Goal: Check status: Check status

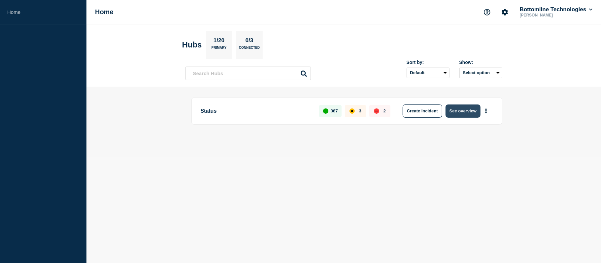
click at [463, 110] on button "See overview" at bounding box center [463, 111] width 35 height 13
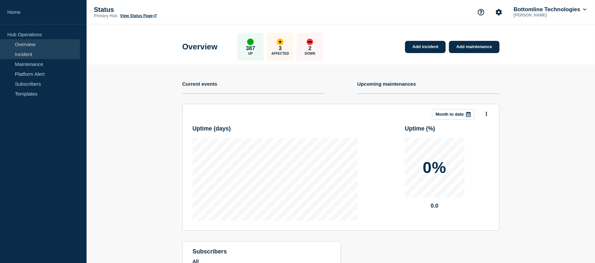
click at [40, 53] on link "Incident" at bounding box center [40, 54] width 80 height 10
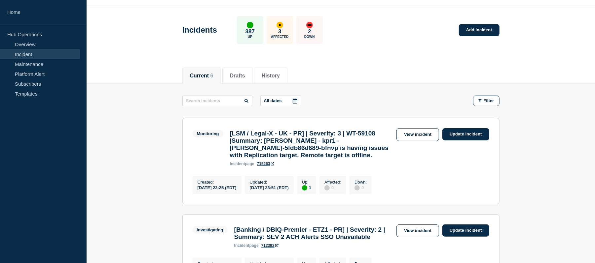
scroll to position [19, 0]
click at [420, 139] on link "View incident" at bounding box center [417, 134] width 43 height 13
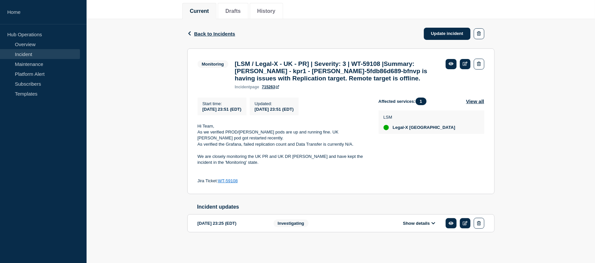
scroll to position [90, 0]
click at [370, 152] on div "Start time : [DATE] 23:51 (EDT) Updated : [DATE] 23:51 (EDT) Hi Team, As we ver…" at bounding box center [287, 141] width 181 height 87
click at [446, 28] on link "Update incident" at bounding box center [447, 34] width 47 height 12
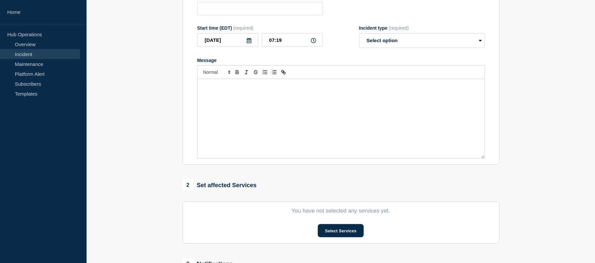
type input "[LSM / Legal-X - UK - PR] | Severity: 3 | WT-59108 |Summary: [PERSON_NAME] - kp…"
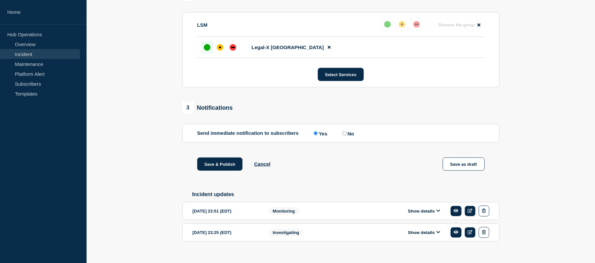
scroll to position [309, 0]
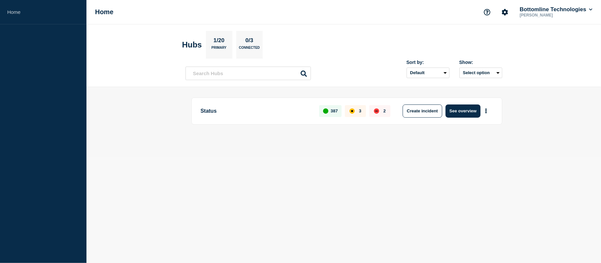
click at [451, 104] on div "Status 387 3 2 Create incident See overview" at bounding box center [346, 111] width 311 height 27
click at [451, 117] on button "See overview" at bounding box center [463, 111] width 35 height 13
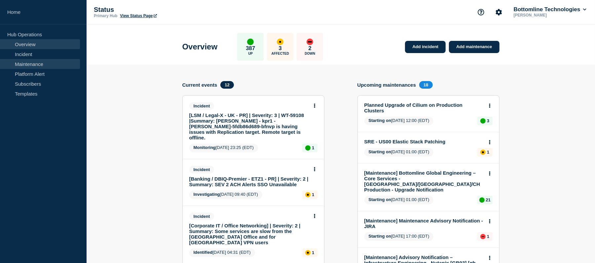
click at [43, 59] on link "Maintenance" at bounding box center [40, 64] width 80 height 10
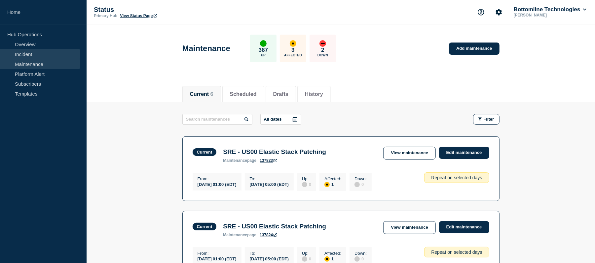
click at [37, 54] on link "Incident" at bounding box center [40, 54] width 80 height 10
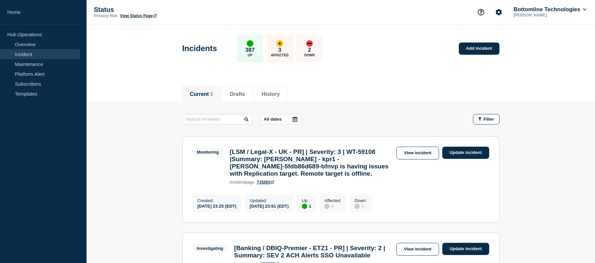
click at [296, 121] on icon at bounding box center [294, 119] width 5 height 5
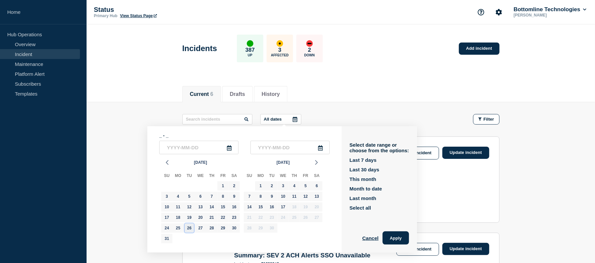
click at [188, 197] on div "26" at bounding box center [189, 228] width 9 height 9
type input "[DATE]"
click at [188, 197] on div "26" at bounding box center [189, 228] width 9 height 9
type input "[DATE]"
click at [397, 197] on button "Apply" at bounding box center [395, 238] width 26 height 13
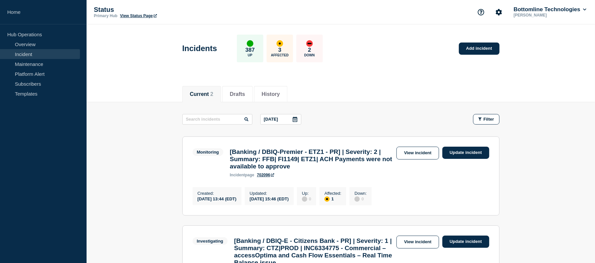
click at [297, 121] on icon at bounding box center [294, 119] width 5 height 5
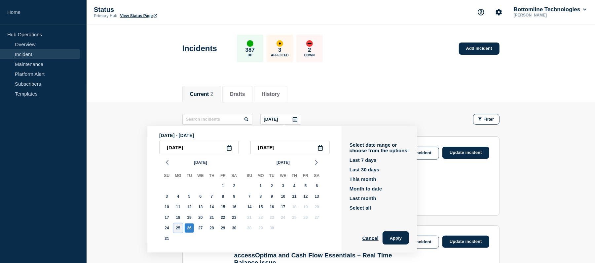
click at [173, 197] on div "25" at bounding box center [177, 228] width 9 height 9
type input "[DATE]"
click at [173, 197] on div "25" at bounding box center [177, 228] width 9 height 9
type input "[DATE]"
click at [395, 197] on button "Apply" at bounding box center [395, 238] width 26 height 13
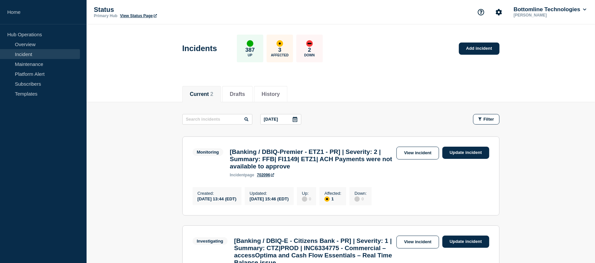
click at [296, 120] on icon at bounding box center [294, 119] width 5 height 5
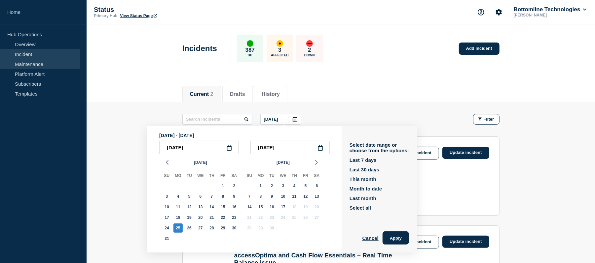
click at [25, 67] on link "Maintenance" at bounding box center [40, 64] width 80 height 10
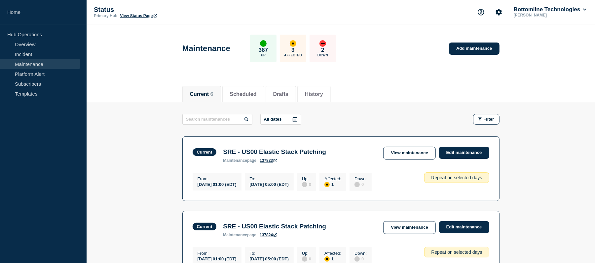
click at [297, 120] on icon at bounding box center [294, 119] width 5 height 5
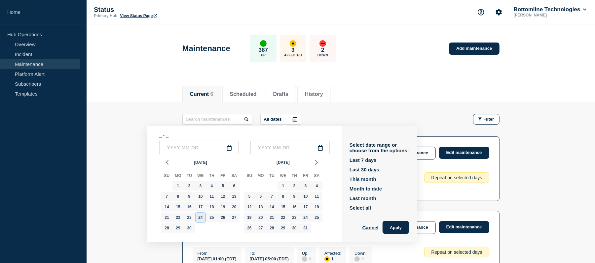
click at [202, 197] on div "24" at bounding box center [200, 217] width 9 height 9
type input "[DATE]"
click at [202, 197] on div "24" at bounding box center [200, 217] width 9 height 9
type input "[DATE]"
click at [397, 197] on button "Apply" at bounding box center [395, 227] width 26 height 13
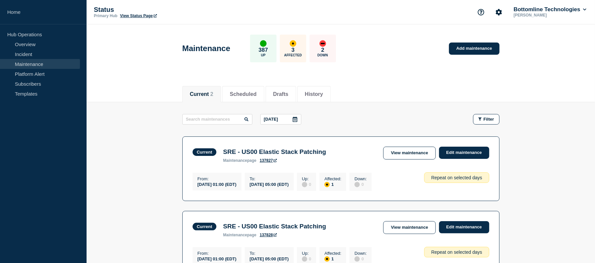
click at [296, 120] on icon at bounding box center [294, 119] width 5 height 5
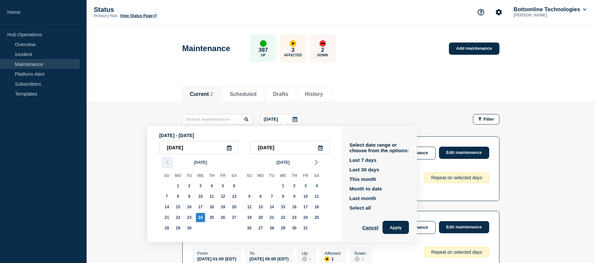
click at [167, 161] on icon "button" at bounding box center [167, 163] width 8 height 8
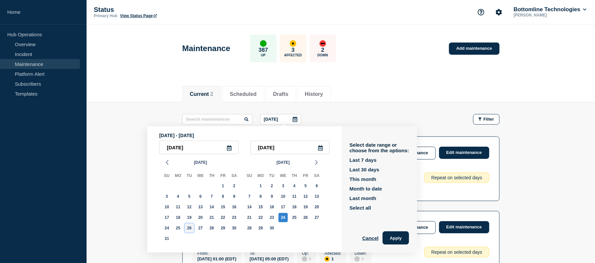
click at [189, 197] on div "26" at bounding box center [189, 228] width 9 height 9
type input "[DATE]"
click at [189, 197] on div "26" at bounding box center [189, 228] width 9 height 9
type input "[DATE]"
click at [393, 197] on button "Apply" at bounding box center [395, 238] width 26 height 13
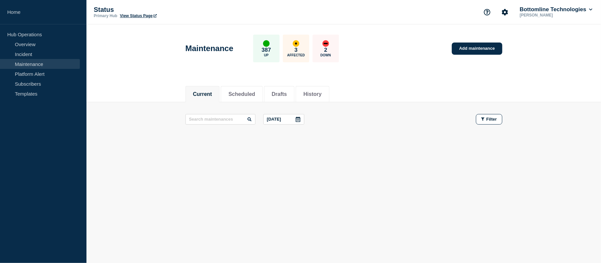
click at [296, 118] on div at bounding box center [298, 120] width 12 height 10
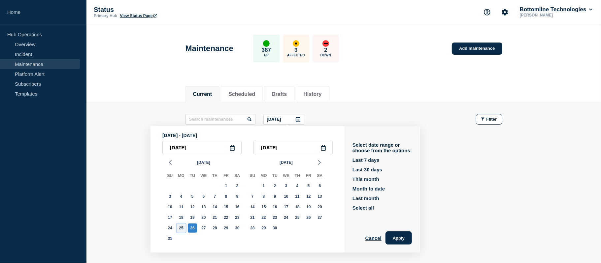
click at [180, 197] on div "25" at bounding box center [181, 228] width 9 height 9
type input "[DATE]"
click at [180, 197] on div "25" at bounding box center [181, 228] width 9 height 9
type input "[DATE]"
click at [405, 197] on button "Apply" at bounding box center [399, 238] width 26 height 13
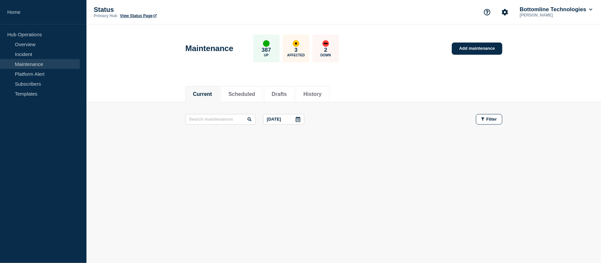
click at [302, 115] on div at bounding box center [298, 120] width 12 height 10
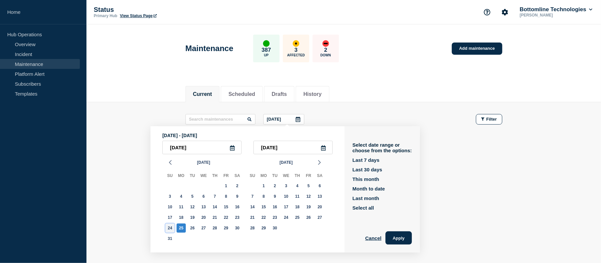
click at [171, 197] on div "24" at bounding box center [169, 228] width 9 height 9
type input "[DATE]"
click at [171, 197] on div "24" at bounding box center [169, 228] width 9 height 9
type input "[DATE]"
click at [399, 197] on button "Apply" at bounding box center [399, 238] width 26 height 13
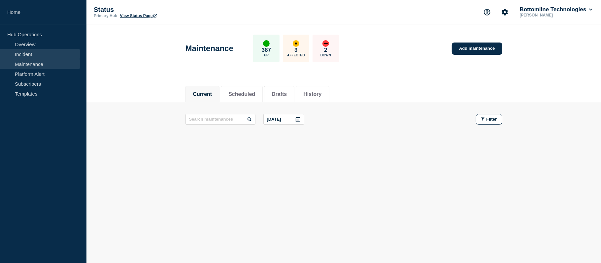
click at [43, 54] on link "Incident" at bounding box center [40, 54] width 80 height 10
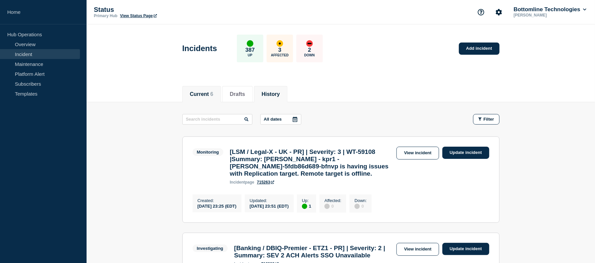
click at [281, 100] on li "History" at bounding box center [270, 94] width 33 height 16
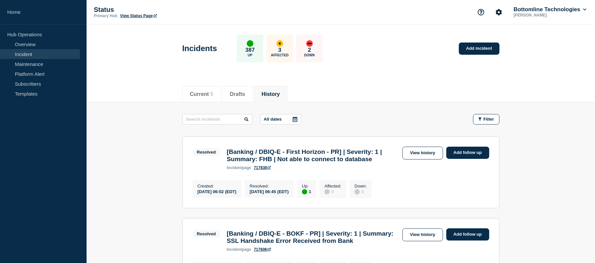
click at [297, 120] on icon at bounding box center [294, 119] width 5 height 5
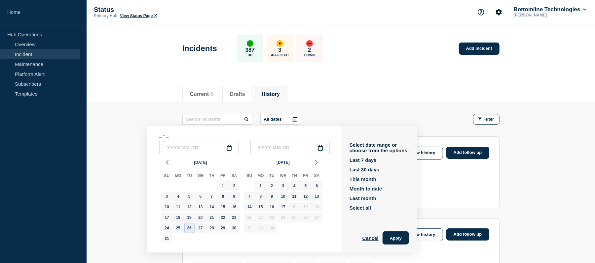
click at [189, 197] on div "26" at bounding box center [189, 228] width 9 height 9
type input "[DATE]"
click at [189, 197] on div "26" at bounding box center [189, 228] width 9 height 9
type input "[DATE]"
click at [399, 197] on button "Apply" at bounding box center [395, 238] width 26 height 13
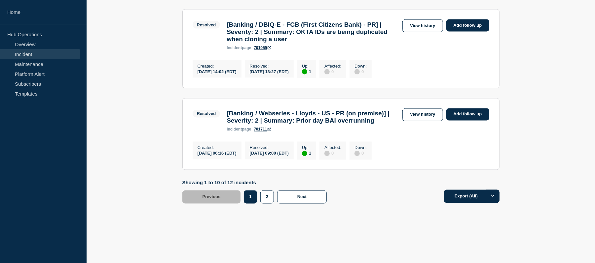
scroll to position [892, 0]
click at [275, 197] on div "2" at bounding box center [268, 197] width 17 height 13
click at [267, 196] on button "2" at bounding box center [267, 197] width 14 height 13
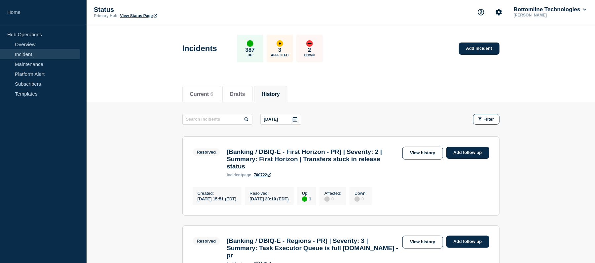
click at [296, 118] on icon at bounding box center [294, 119] width 5 height 5
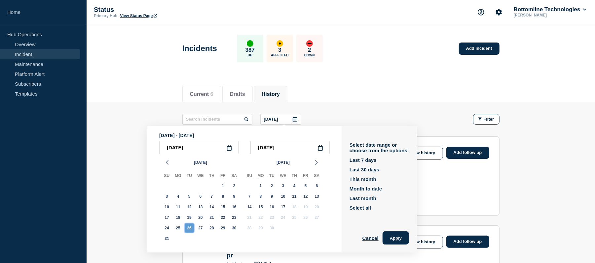
click at [189, 197] on div "26" at bounding box center [189, 228] width 9 height 9
type input "[DATE]"
click at [189, 197] on div "26" at bounding box center [189, 228] width 9 height 9
click at [190, 197] on div "26" at bounding box center [189, 228] width 9 height 9
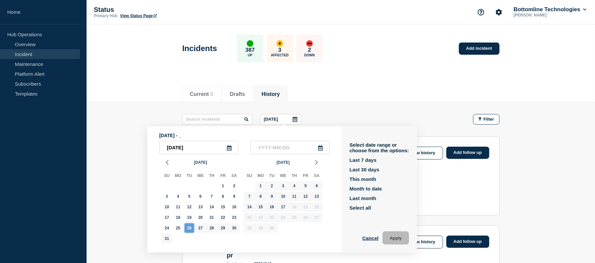
type input "[DATE]"
click at [398, 197] on button "Apply" at bounding box center [395, 238] width 26 height 13
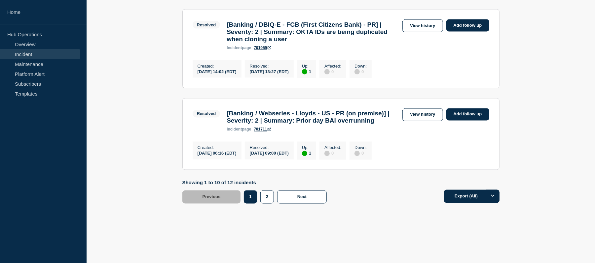
scroll to position [877, 0]
click at [264, 197] on button "2" at bounding box center [267, 197] width 14 height 13
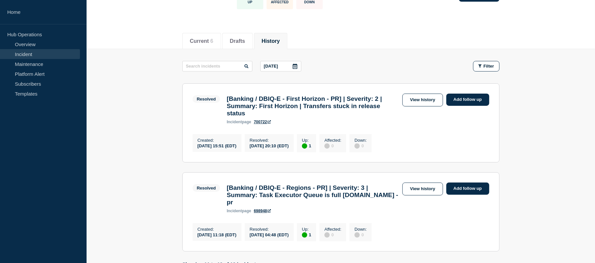
scroll to position [0, 0]
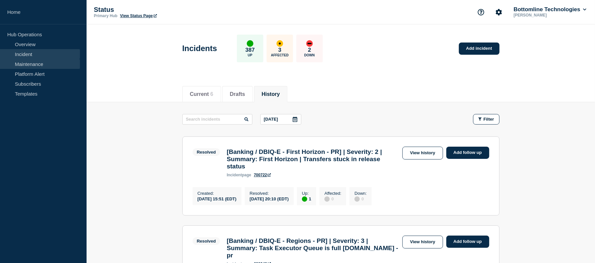
click at [37, 67] on link "Maintenance" at bounding box center [40, 64] width 80 height 10
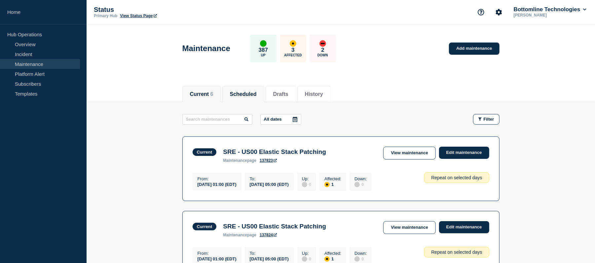
click at [246, 100] on li "Scheduled" at bounding box center [243, 94] width 42 height 16
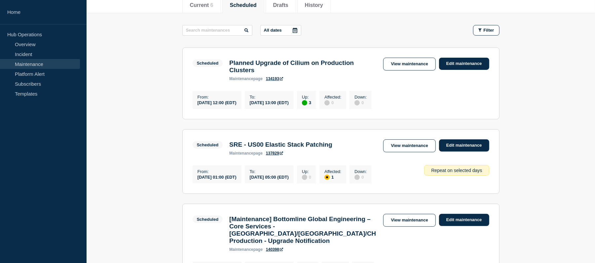
scroll to position [91, 0]
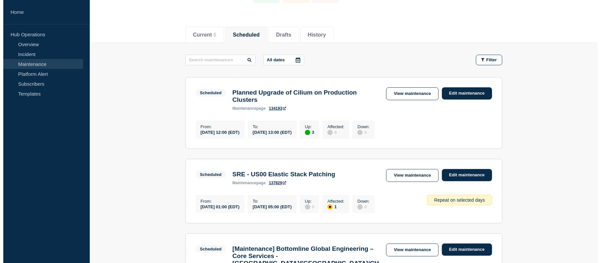
scroll to position [0, 0]
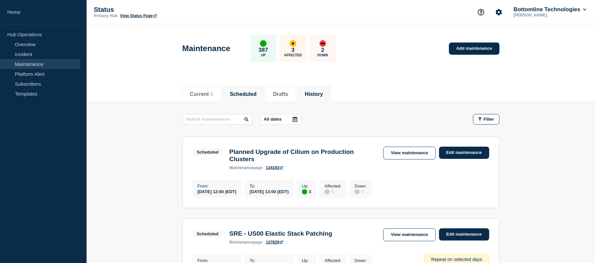
click at [323, 91] on button "History" at bounding box center [314, 94] width 18 height 6
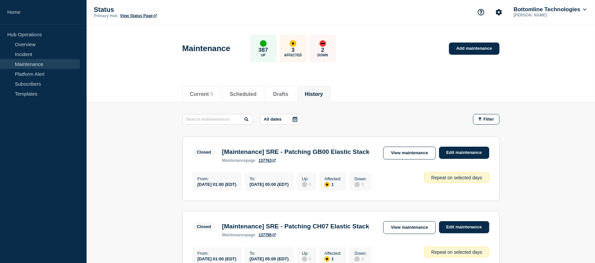
click at [296, 121] on icon at bounding box center [294, 119] width 5 height 5
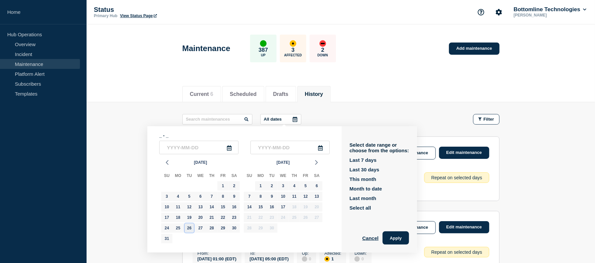
click at [189, 197] on div "26" at bounding box center [189, 228] width 9 height 9
type input "[DATE]"
click at [189, 197] on div "26" at bounding box center [189, 228] width 9 height 9
type input "[DATE]"
click at [395, 197] on button "Apply" at bounding box center [395, 238] width 26 height 13
